Goal: Information Seeking & Learning: Learn about a topic

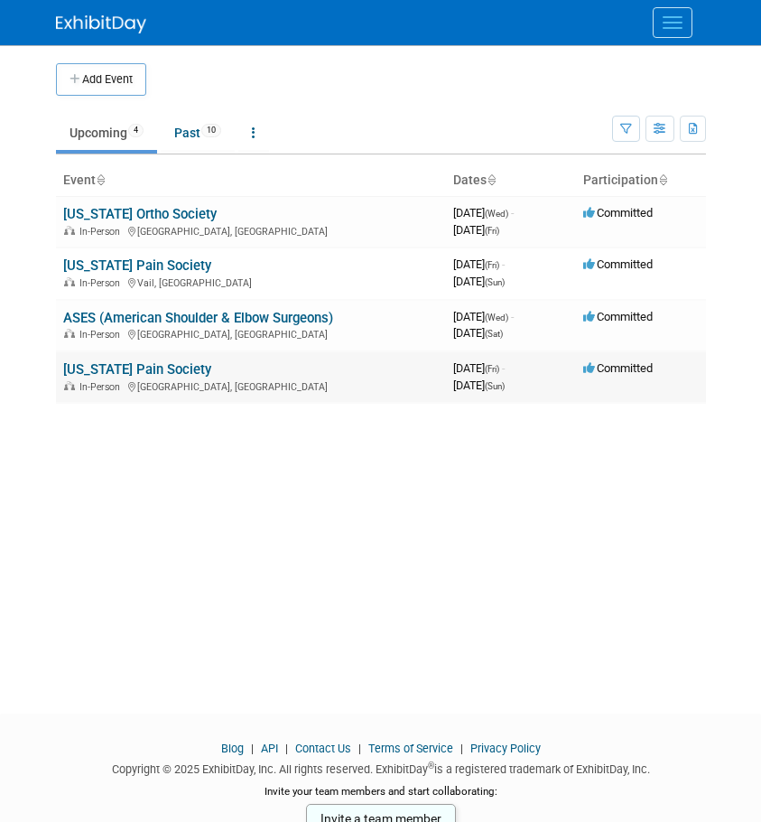
click at [116, 369] on link "[US_STATE] Pain Society" at bounding box center [137, 369] width 148 height 16
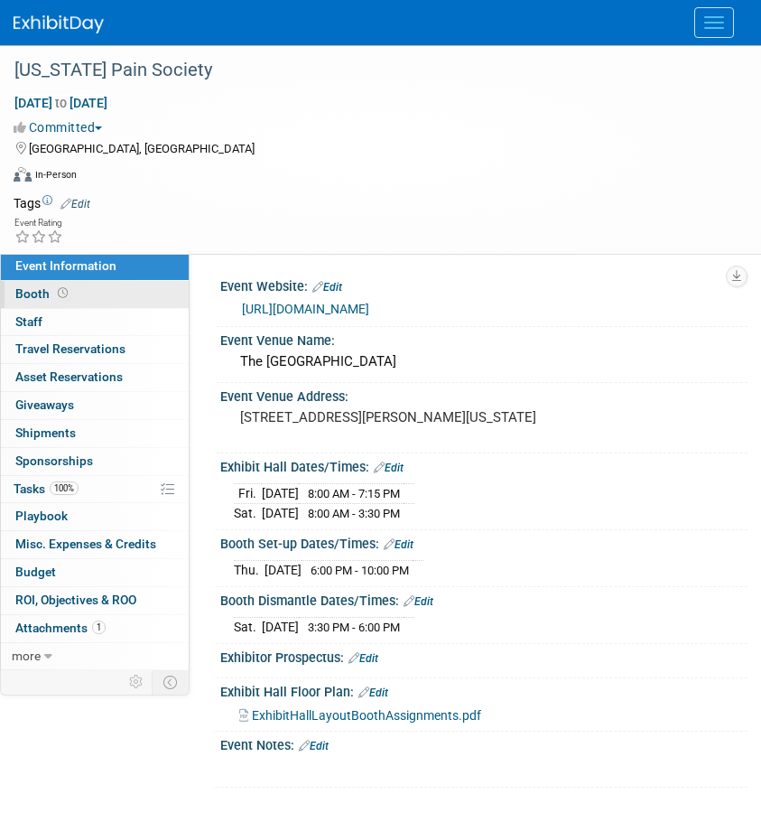
click at [38, 298] on span "Booth" at bounding box center [43, 293] width 56 height 14
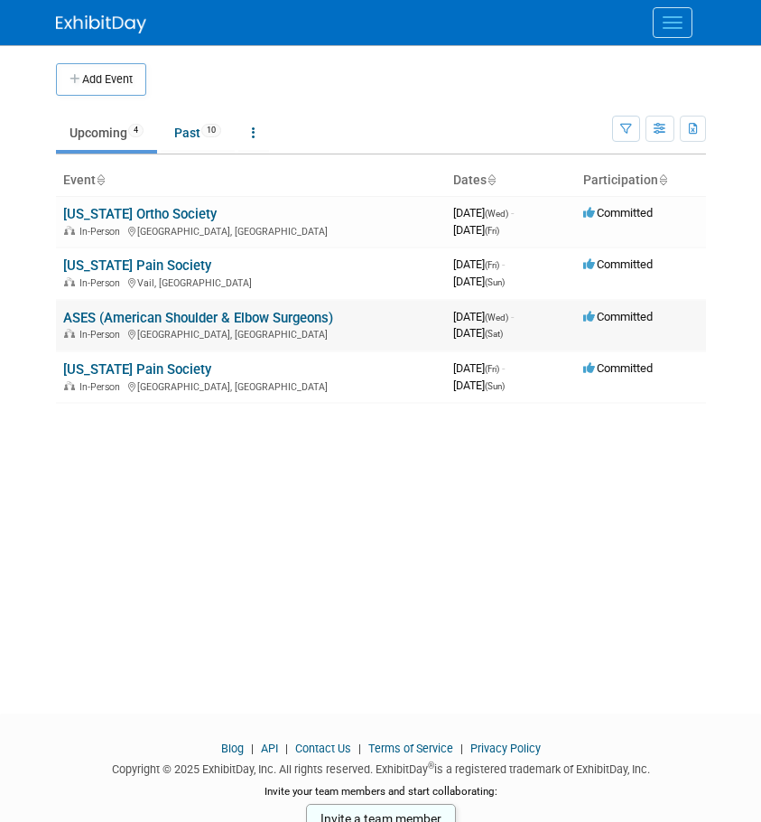
click at [147, 315] on link "ASES (American Shoulder & Elbow Surgeons)" at bounding box center [198, 318] width 270 height 16
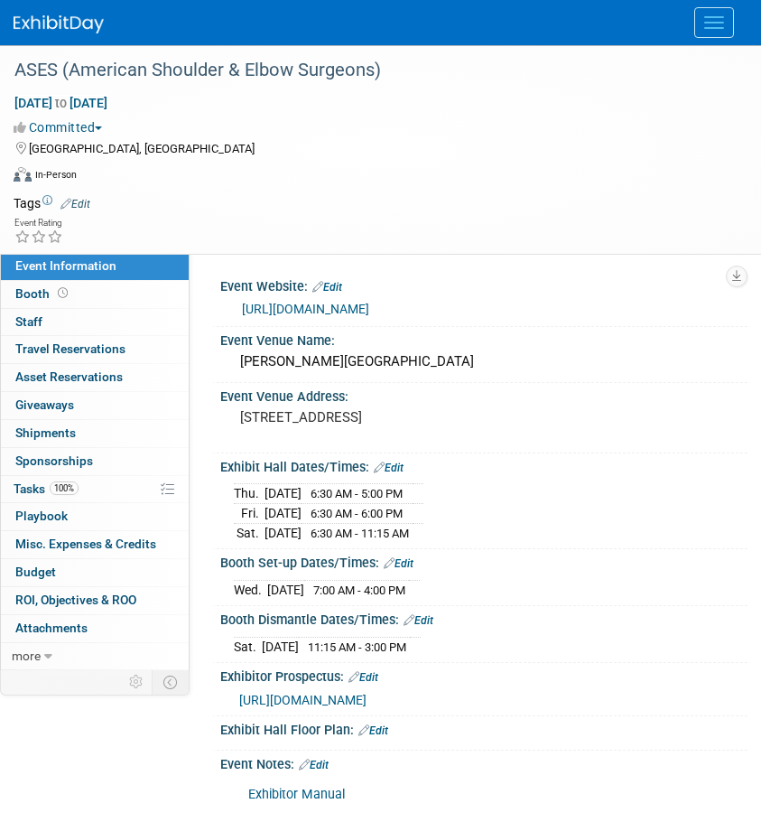
click at [307, 702] on span "https://www.ases-assn.org/wp-content/uploads/2025/05/ASES-2025-Annual-Meeting-I…" at bounding box center [302, 700] width 127 height 14
click at [50, 25] on img at bounding box center [59, 24] width 90 height 18
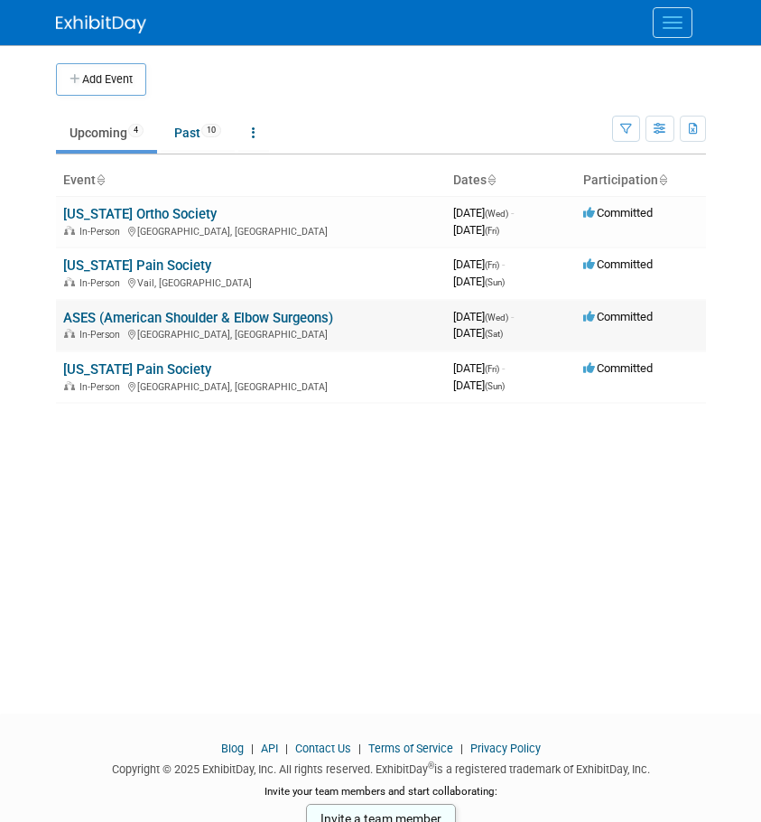
click at [190, 324] on link "ASES (American Shoulder & Elbow Surgeons)" at bounding box center [198, 318] width 270 height 16
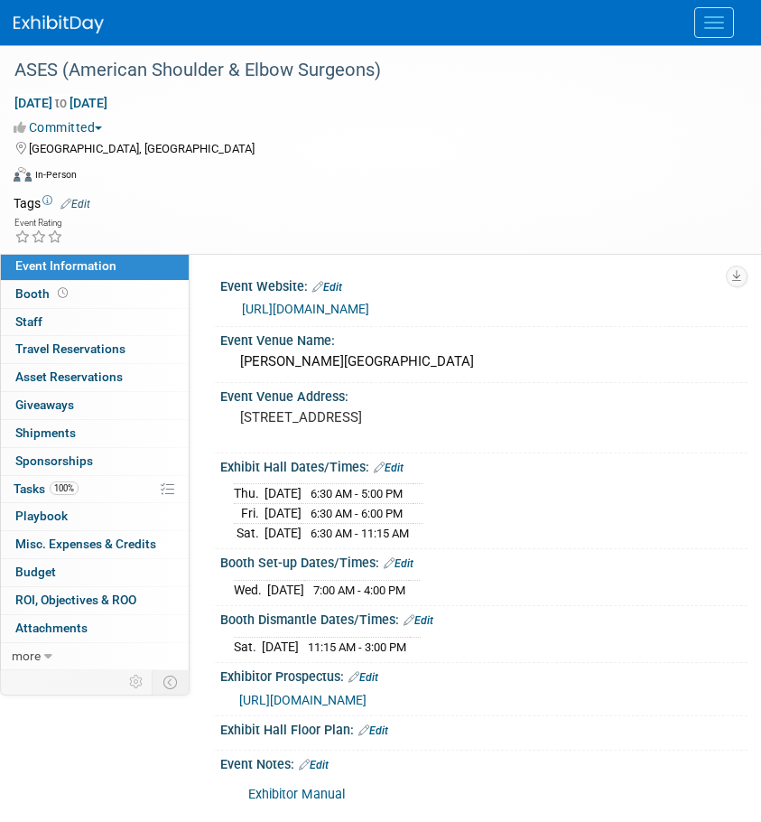
click at [81, 24] on img at bounding box center [59, 24] width 90 height 18
